Goal: Information Seeking & Learning: Learn about a topic

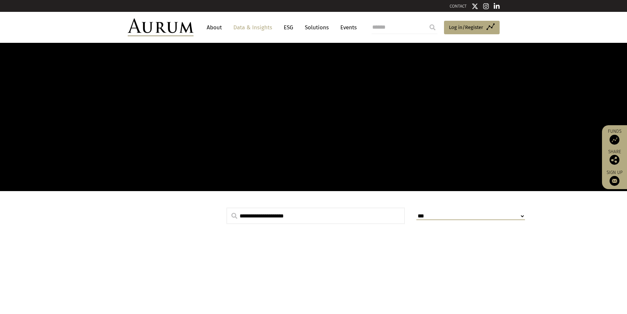
click at [259, 27] on link "Data & Insights" at bounding box center [252, 27] width 45 height 12
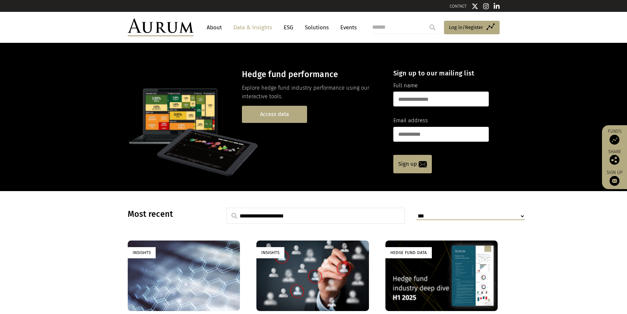
click at [274, 114] on link "Access data" at bounding box center [274, 114] width 65 height 17
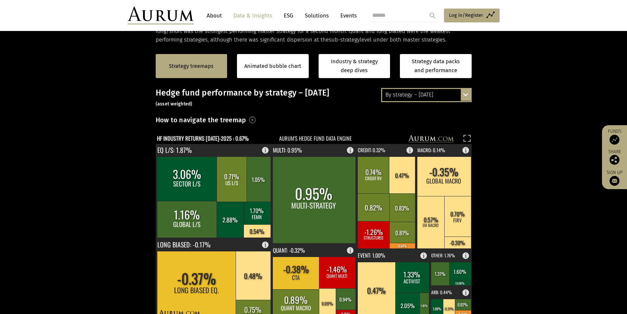
scroll to position [132, 0]
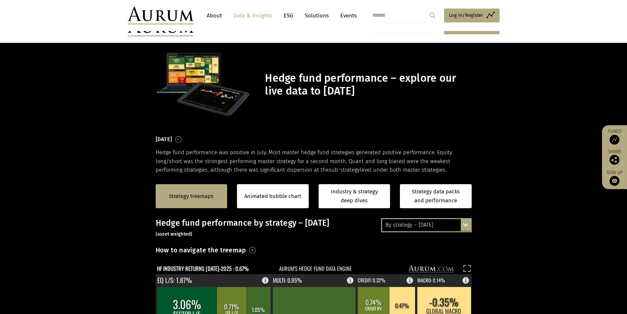
scroll to position [132, 0]
